Goal: Find specific page/section: Find specific page/section

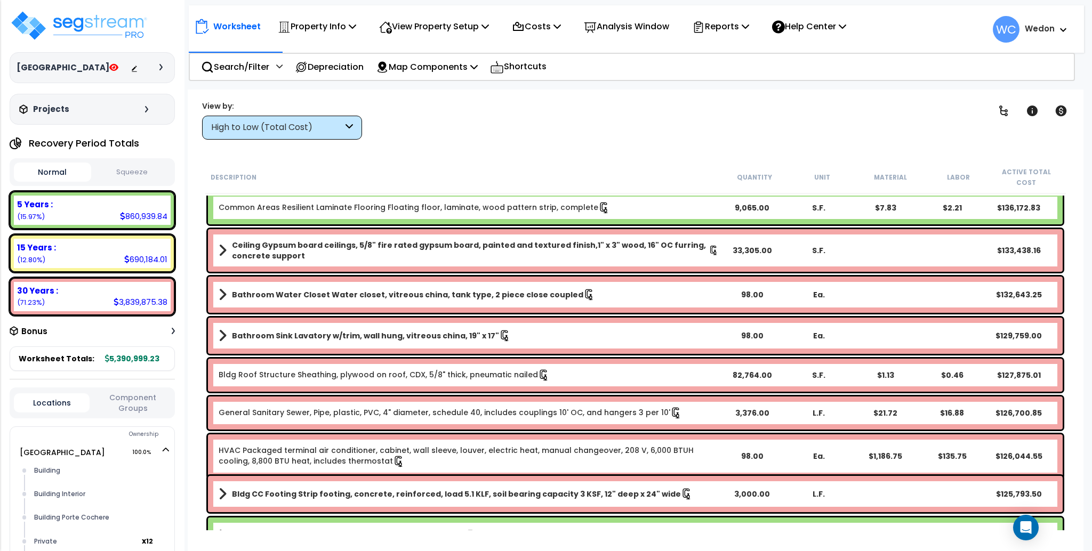
scroll to position [497, 0]
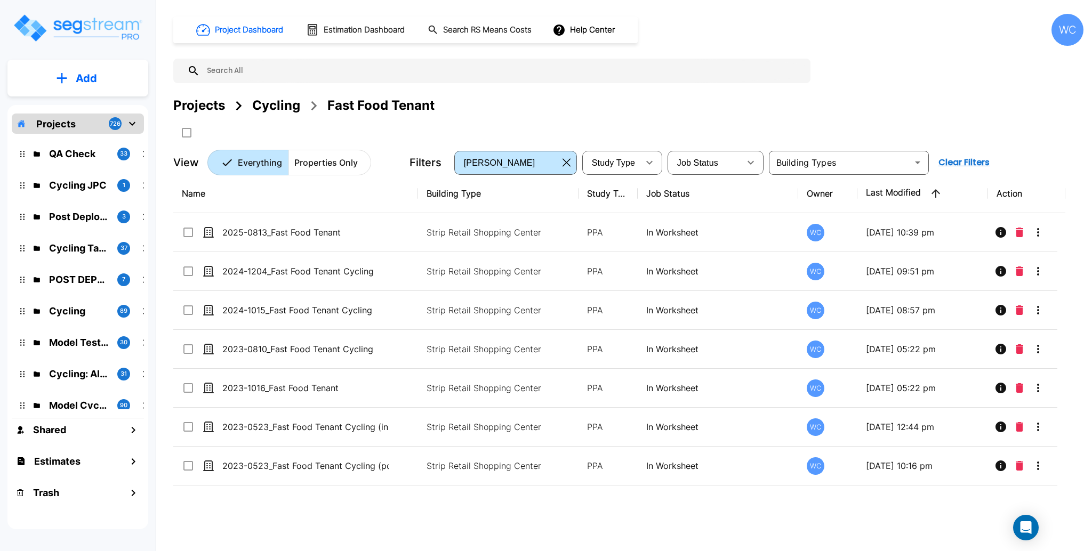
click at [288, 104] on div "Cycling" at bounding box center [276, 105] width 48 height 19
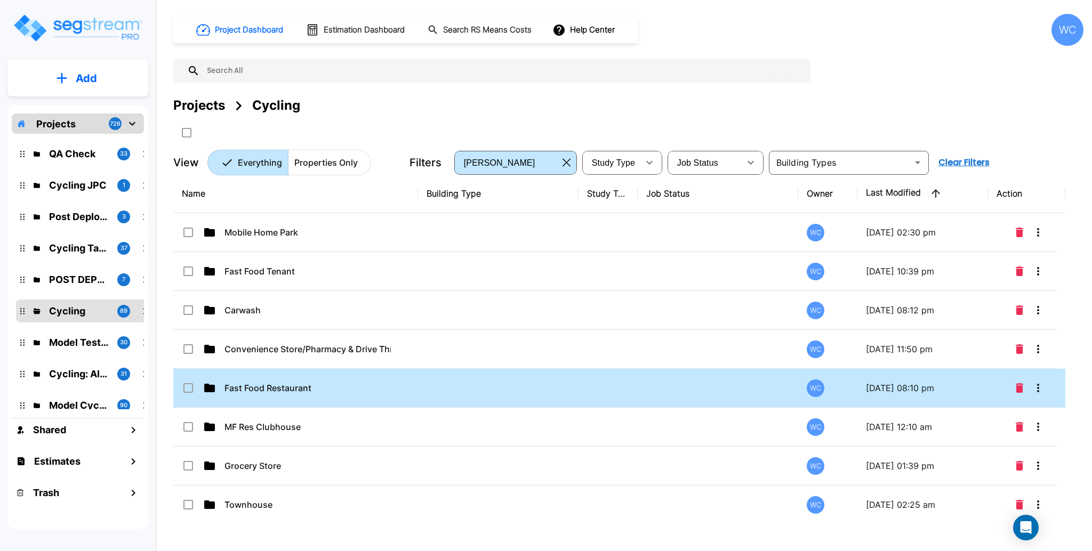
scroll to position [497, 0]
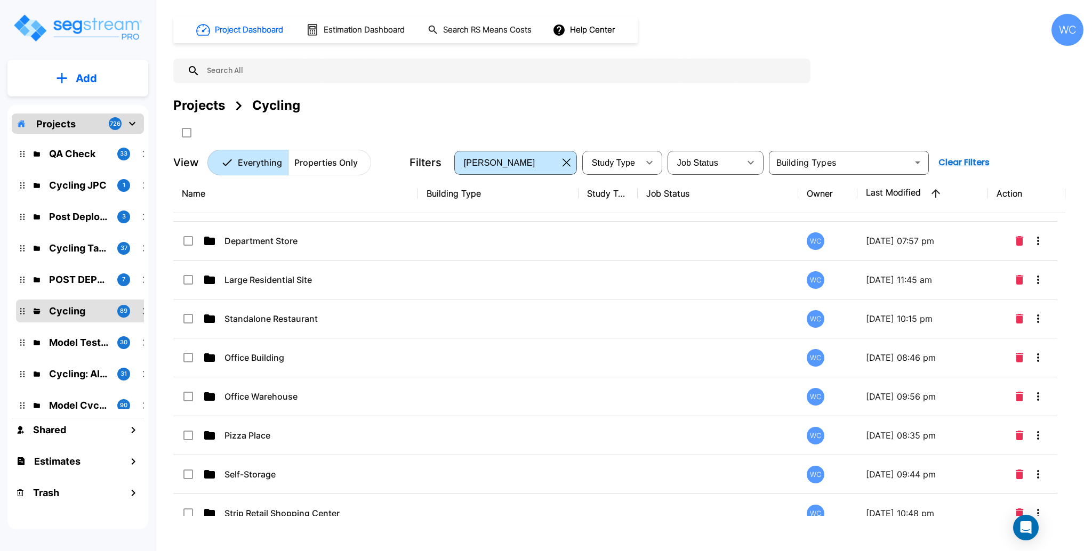
click at [915, 47] on div "Project Dashboard Estimation Dashboard Search RS Means Costs Help Center WC Pro…" at bounding box center [628, 95] width 910 height 162
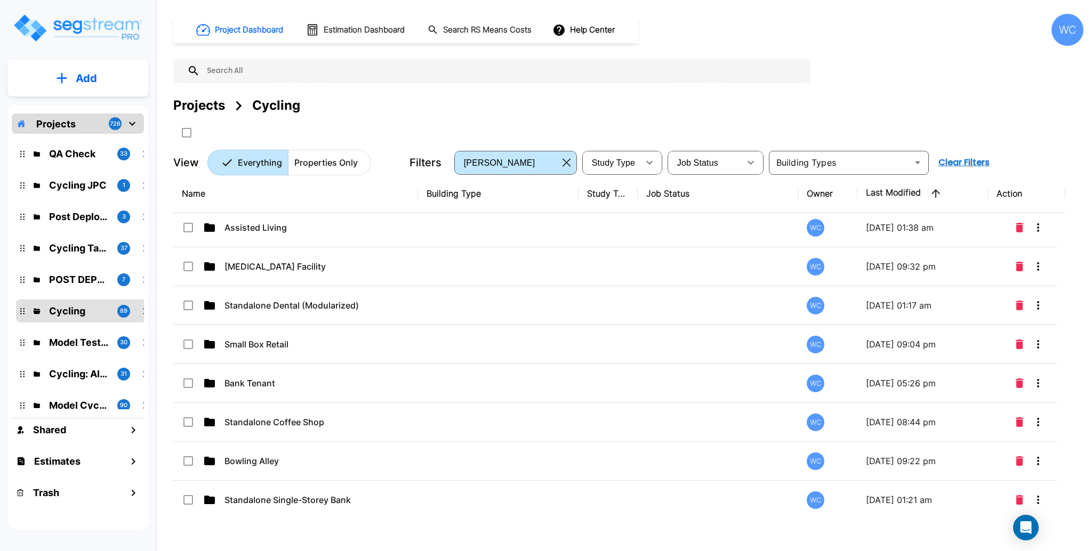
click at [282, 351] on p "Small Box Retail" at bounding box center [307, 344] width 166 height 13
click at [306, 73] on input "text" at bounding box center [502, 71] width 605 height 25
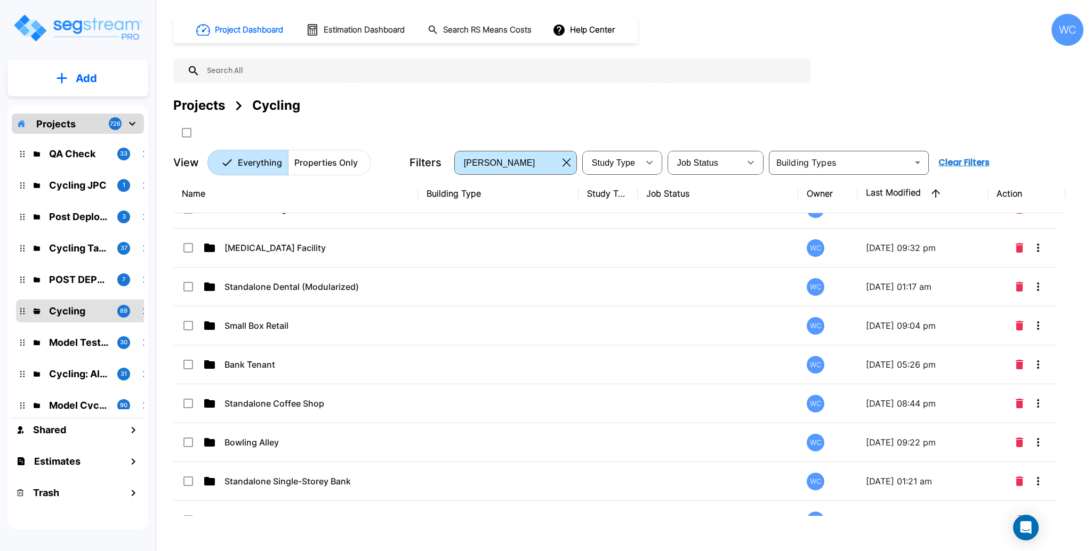
checkbox input "true"
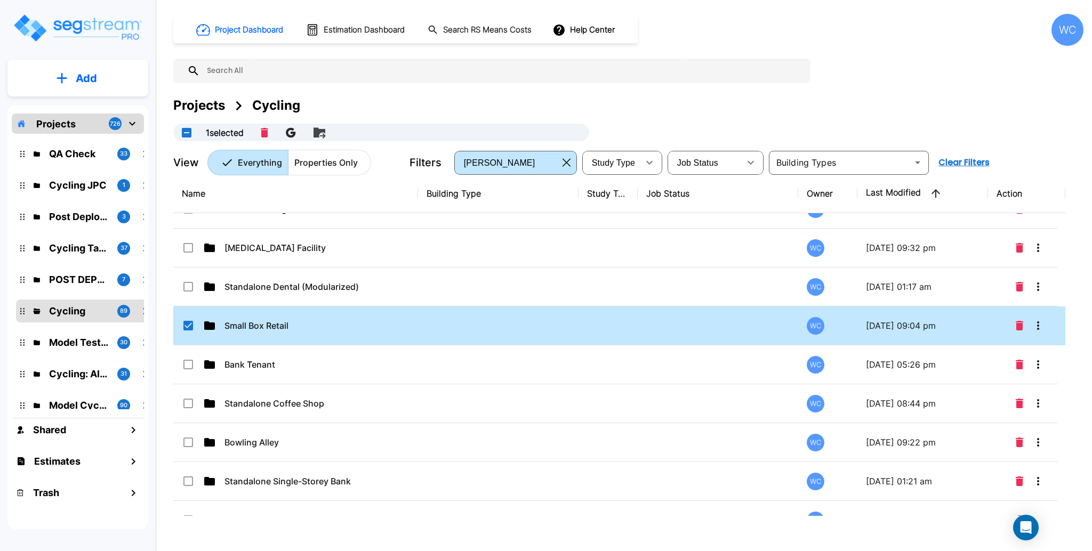
click at [874, 99] on div "Projects Cycling" at bounding box center [628, 105] width 910 height 19
